Goal: Check status: Check status

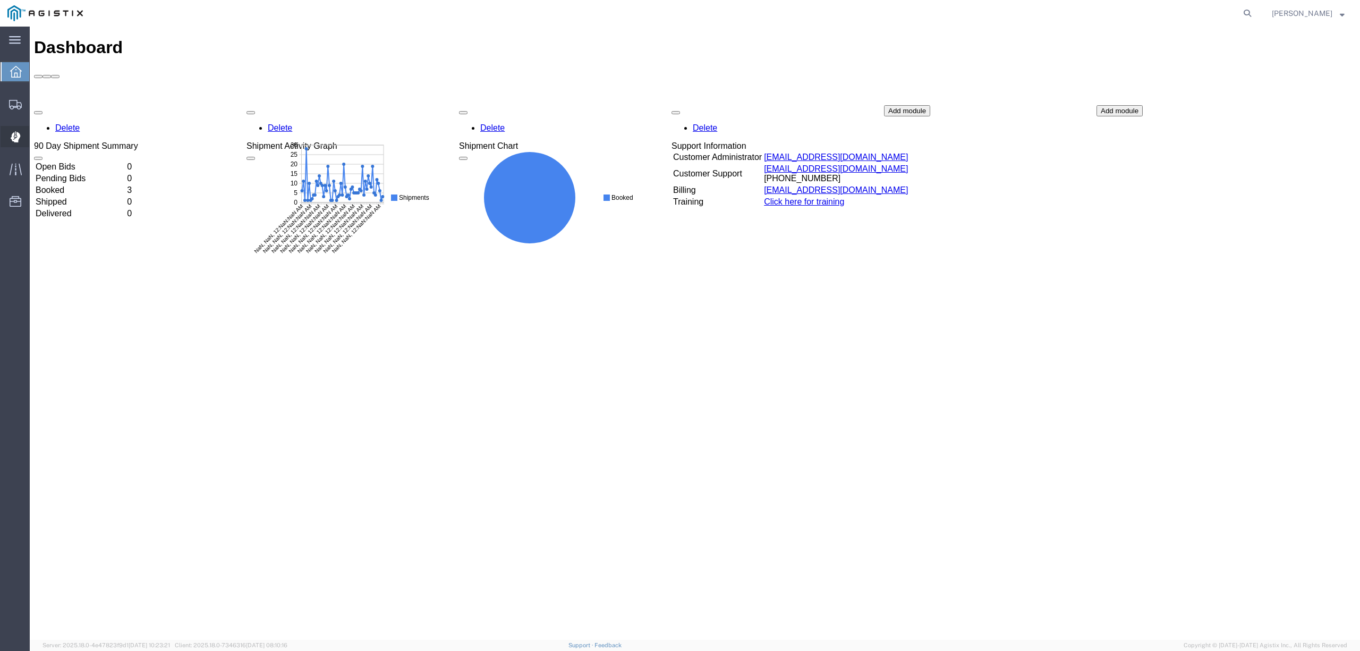
click at [37, 137] on span "Dispatch Manager" at bounding box center [32, 136] width 7 height 21
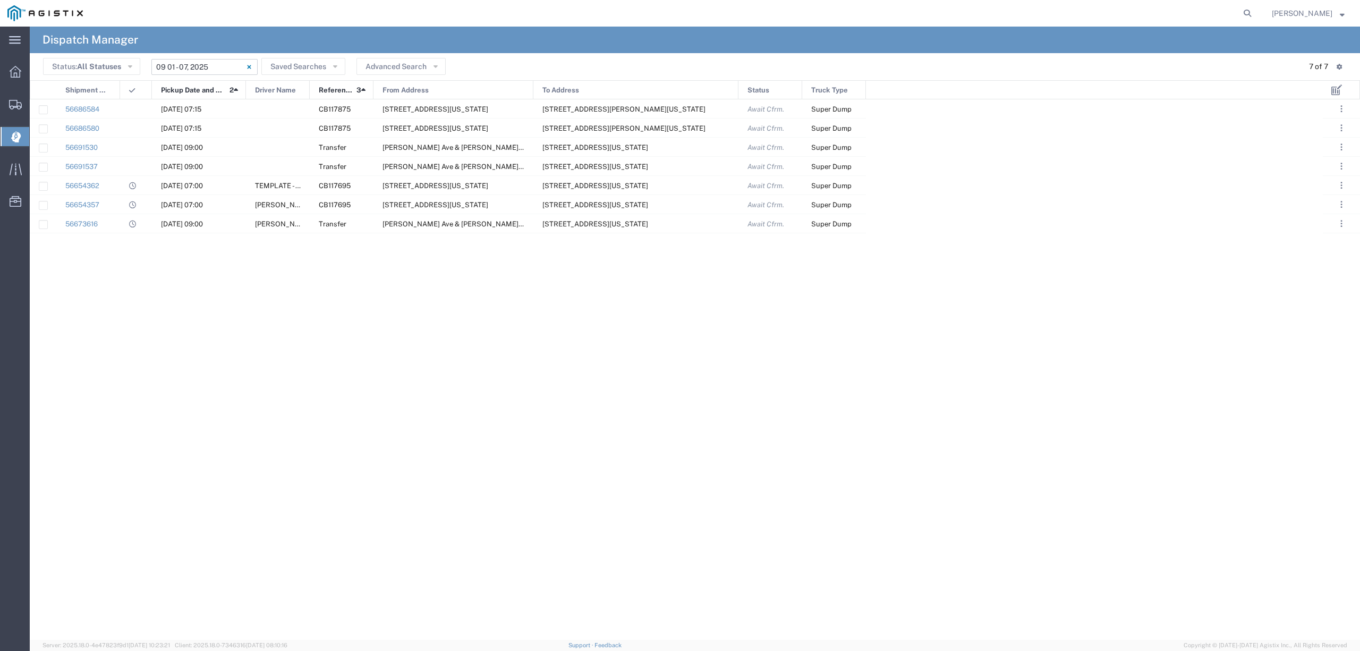
click at [179, 66] on input "09/01/2025 - 09/07/2025" at bounding box center [204, 67] width 106 height 16
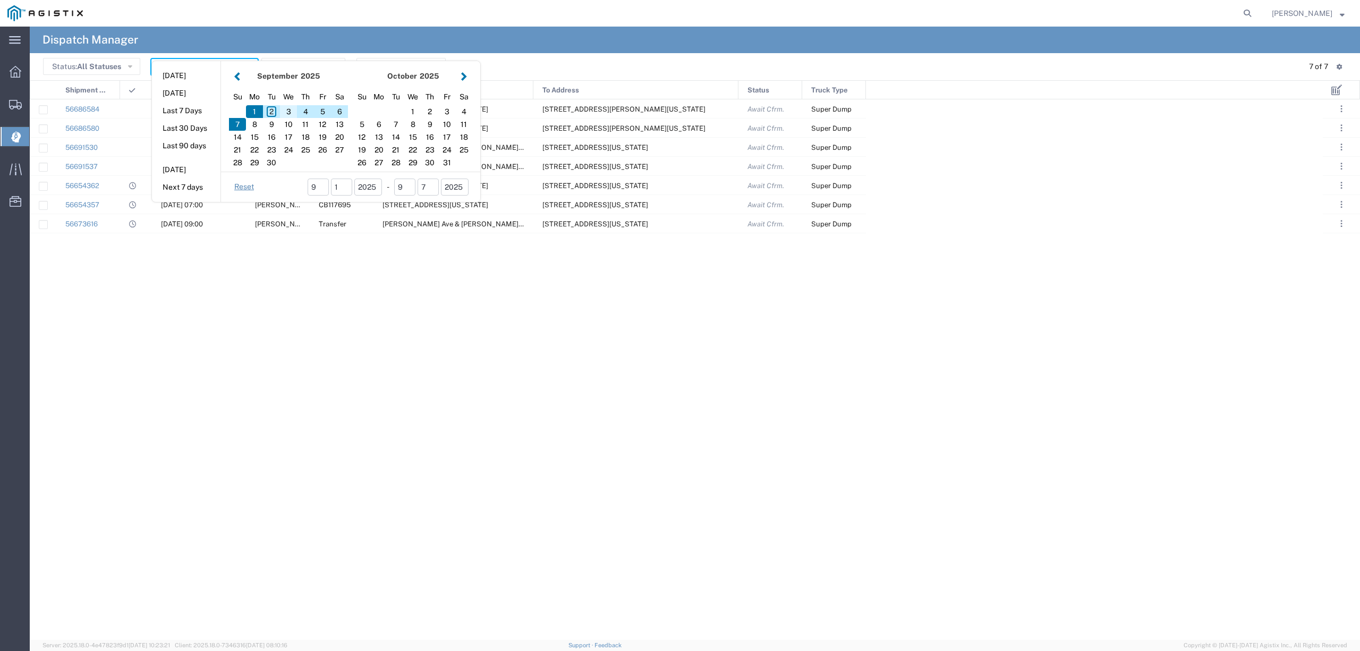
click at [284, 109] on div "3" at bounding box center [288, 111] width 17 height 13
type input "[DATE]"
type input "09/03/2025 - 09/03/2025"
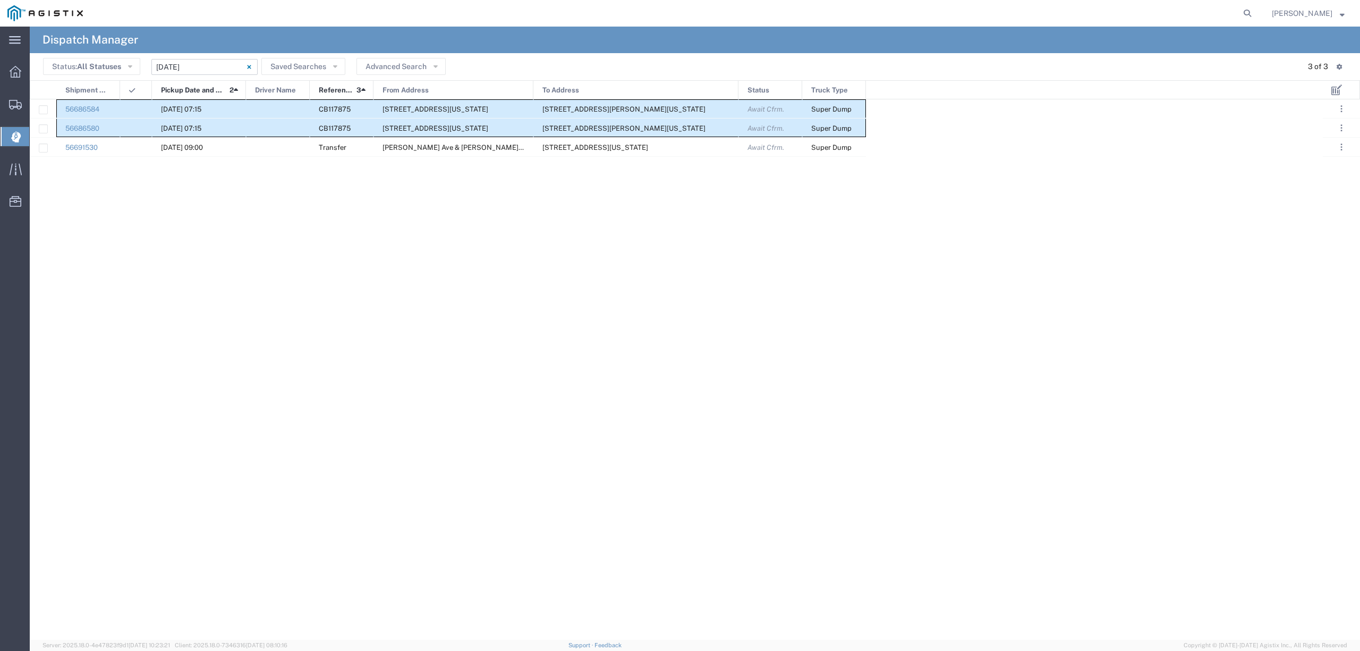
drag, startPoint x: 109, startPoint y: 105, endPoint x: 868, endPoint y: 181, distance: 763.0
click at [868, 181] on div "56686584 09/03/2025, 07:15 CB117875 780 Diamond Ave, Red Bluff, California, 960…" at bounding box center [676, 369] width 1293 height 540
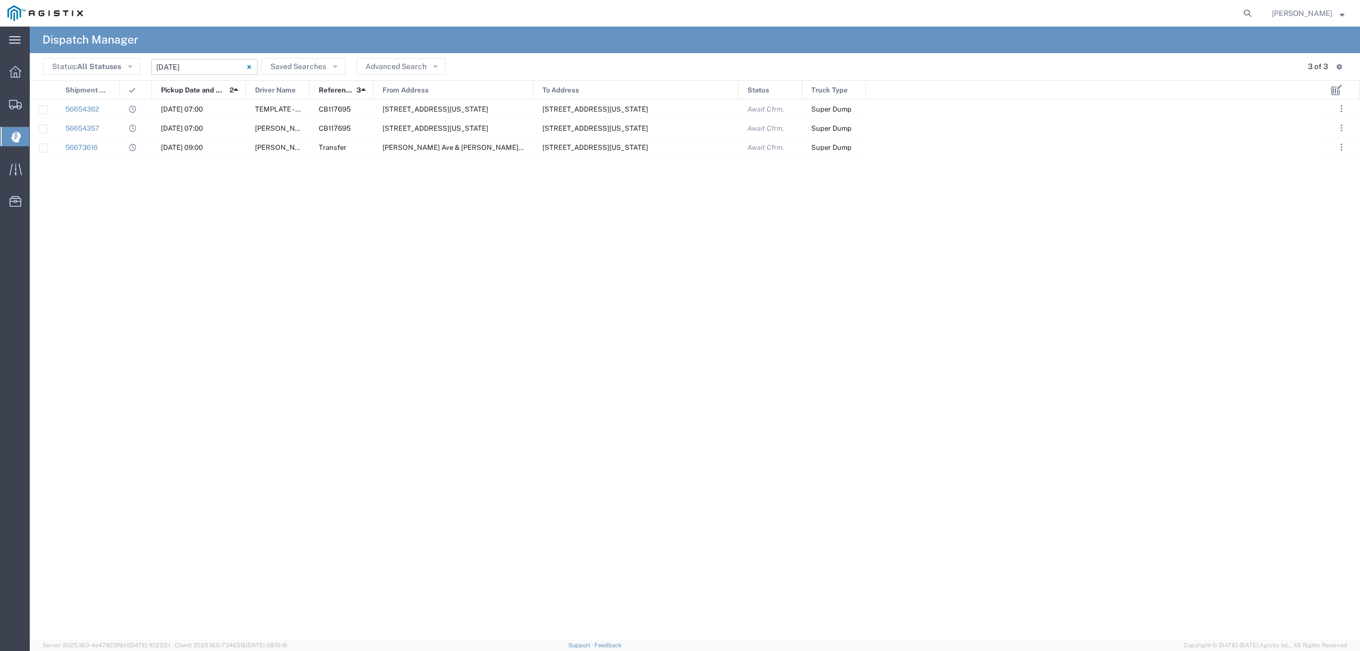
click at [196, 69] on input "09/02/2025 - 09/02/2025" at bounding box center [204, 67] width 106 height 16
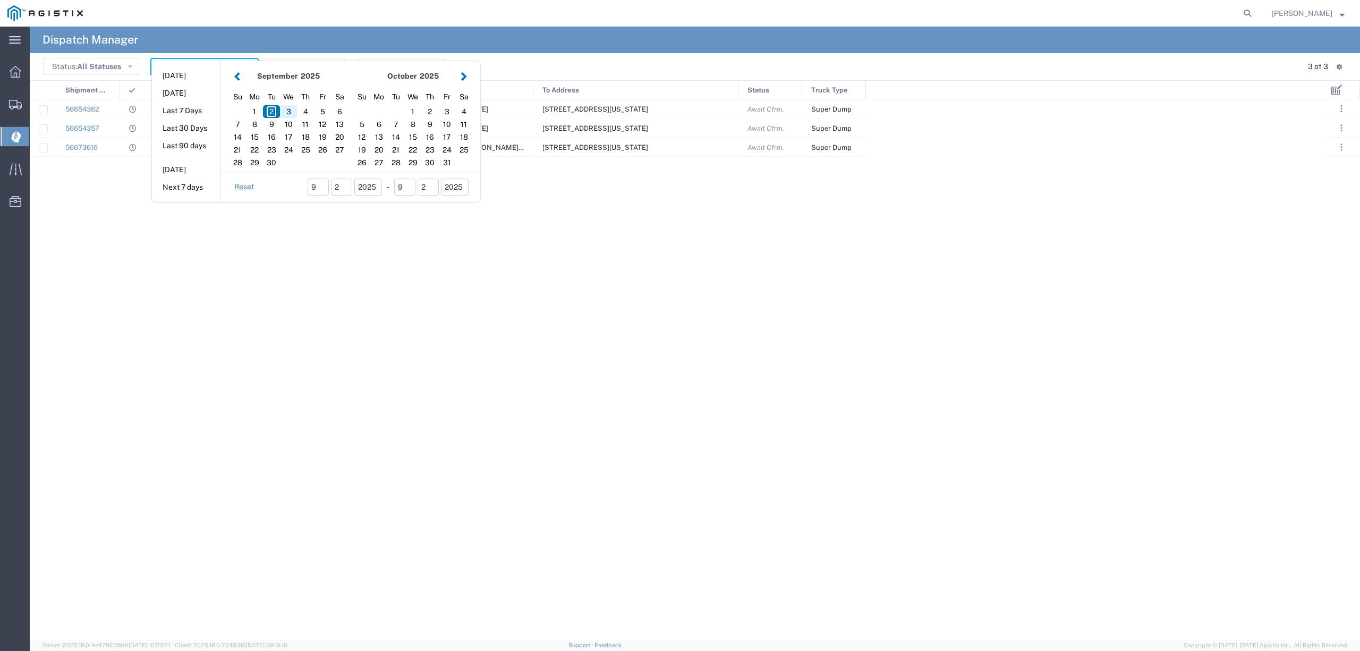
click at [292, 108] on div "3" at bounding box center [288, 111] width 17 height 13
type input "[DATE]"
type input "09/03/2025 - 09/03/2025"
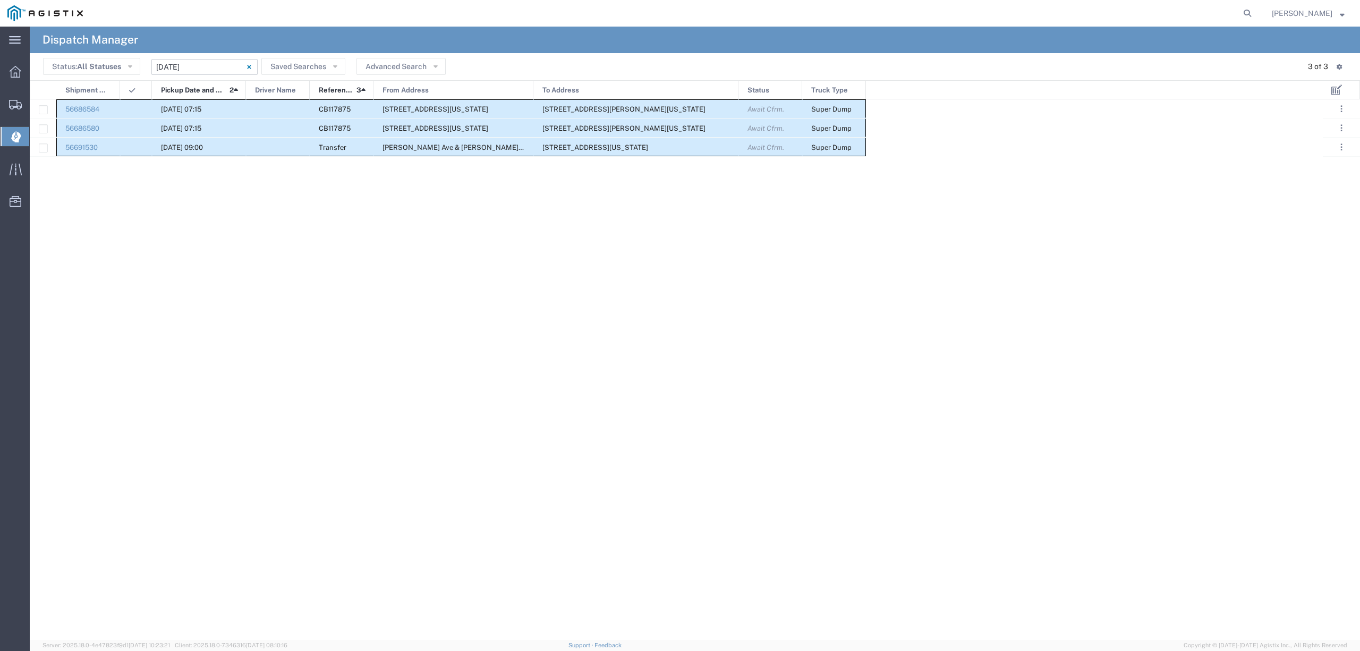
drag, startPoint x: 79, startPoint y: 99, endPoint x: 857, endPoint y: 146, distance: 779.7
click at [857, 146] on div "56686584 09/03/2025, 07:15 CB117875 780 Diamond Ave, Red Bluff, California, 960…" at bounding box center [448, 127] width 836 height 57
click at [202, 70] on input "09/03/2025 - 09/03/2025" at bounding box center [204, 67] width 106 height 16
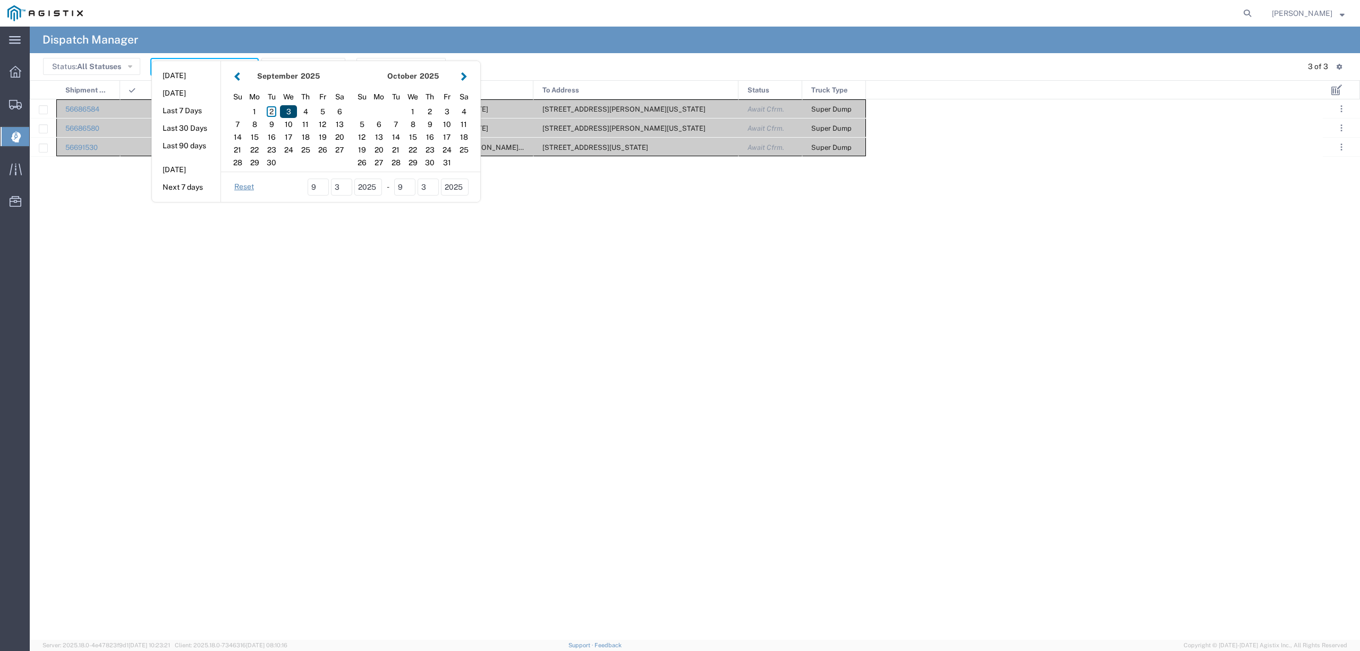
click at [292, 113] on div "3" at bounding box center [288, 111] width 17 height 13
